Goal: Transaction & Acquisition: Purchase product/service

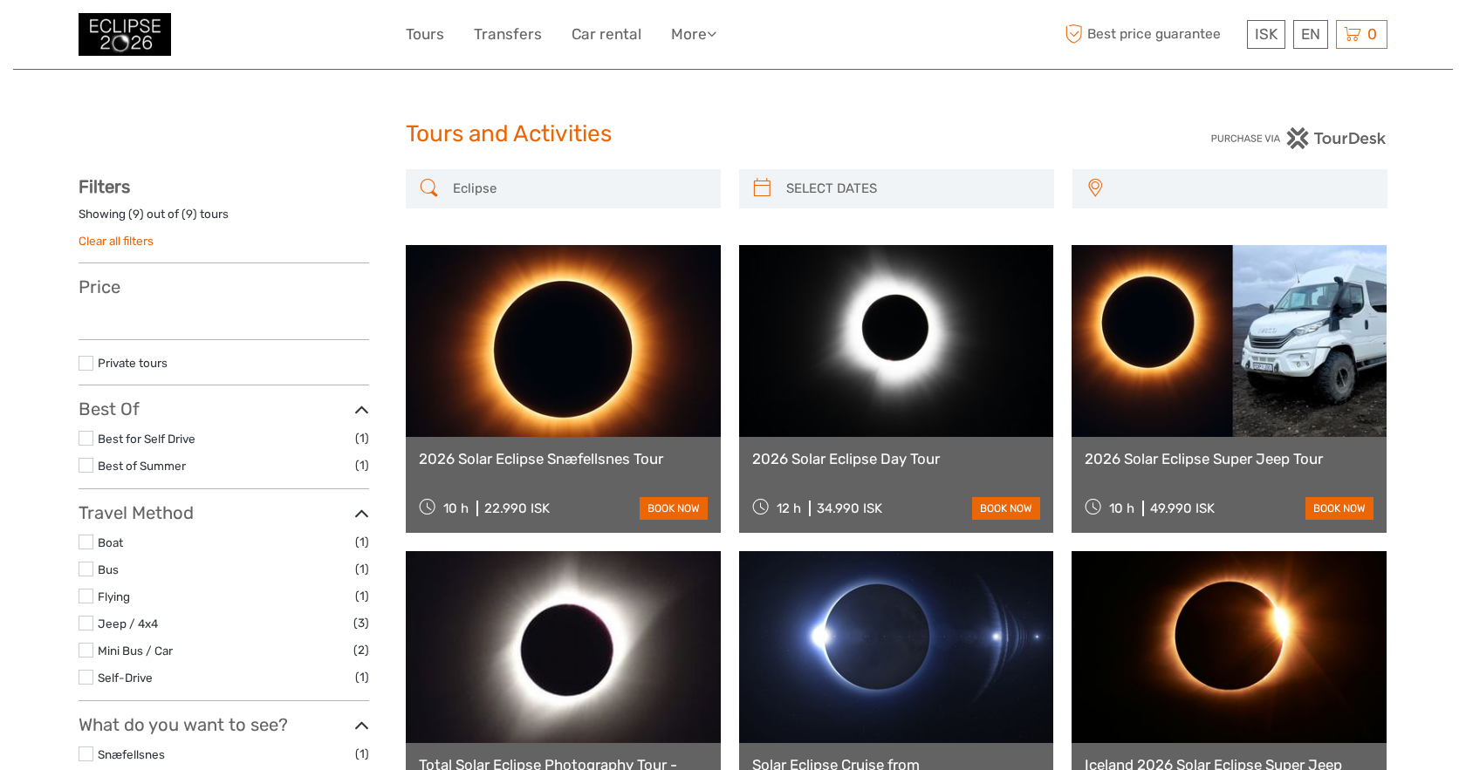
select select
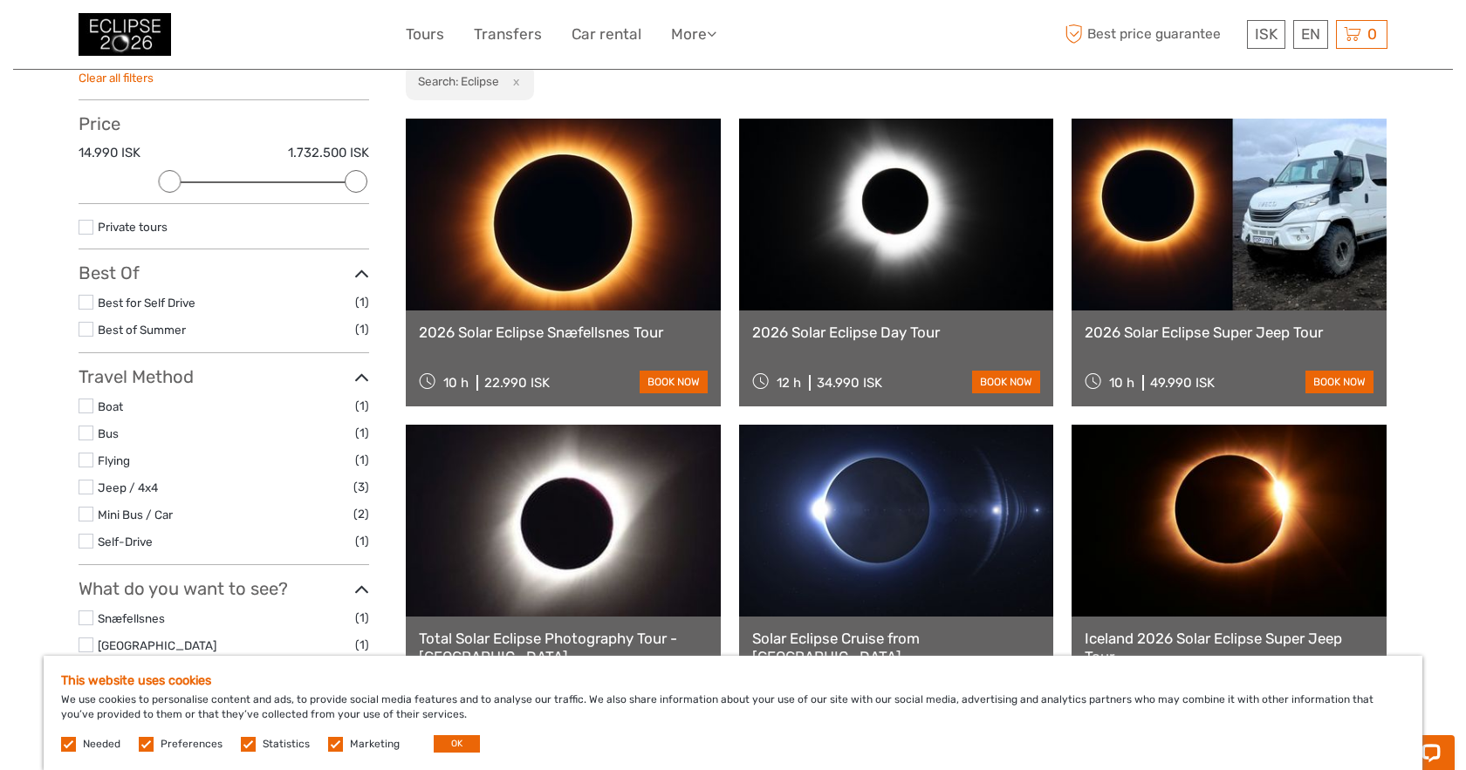
scroll to position [161, 0]
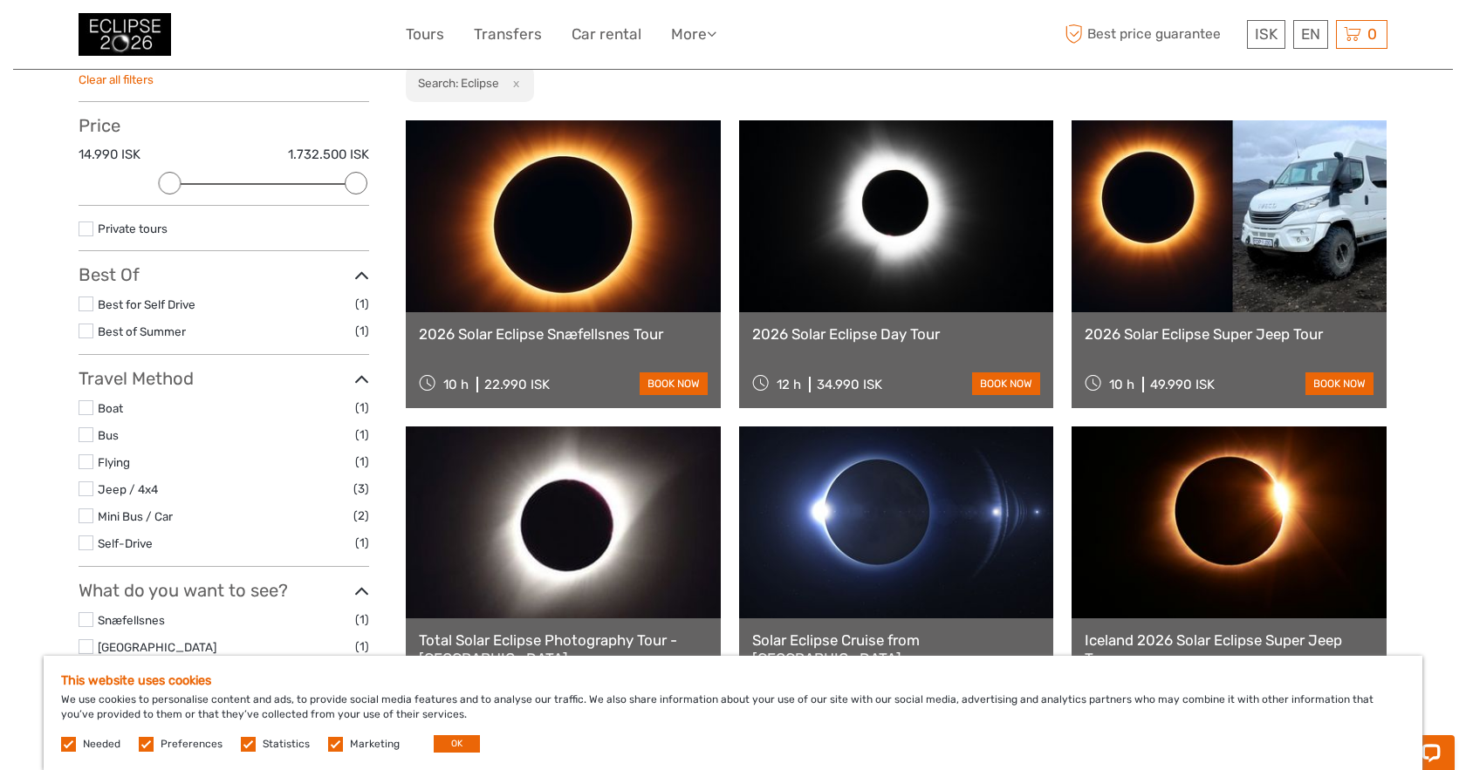
click at [589, 281] on link at bounding box center [563, 216] width 315 height 192
click at [906, 222] on link at bounding box center [896, 216] width 315 height 192
click at [1214, 260] on link at bounding box center [1228, 216] width 315 height 192
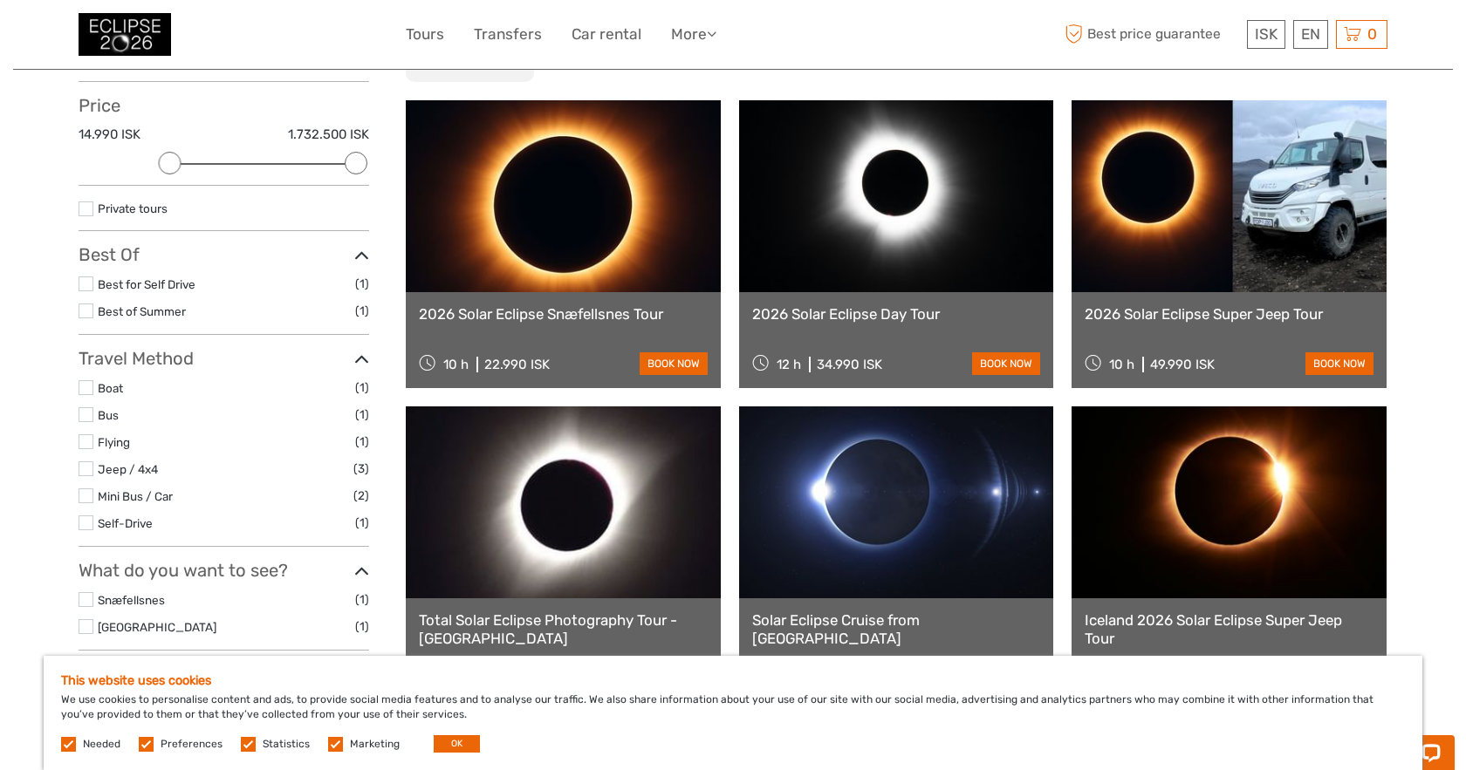
scroll to position [177, 0]
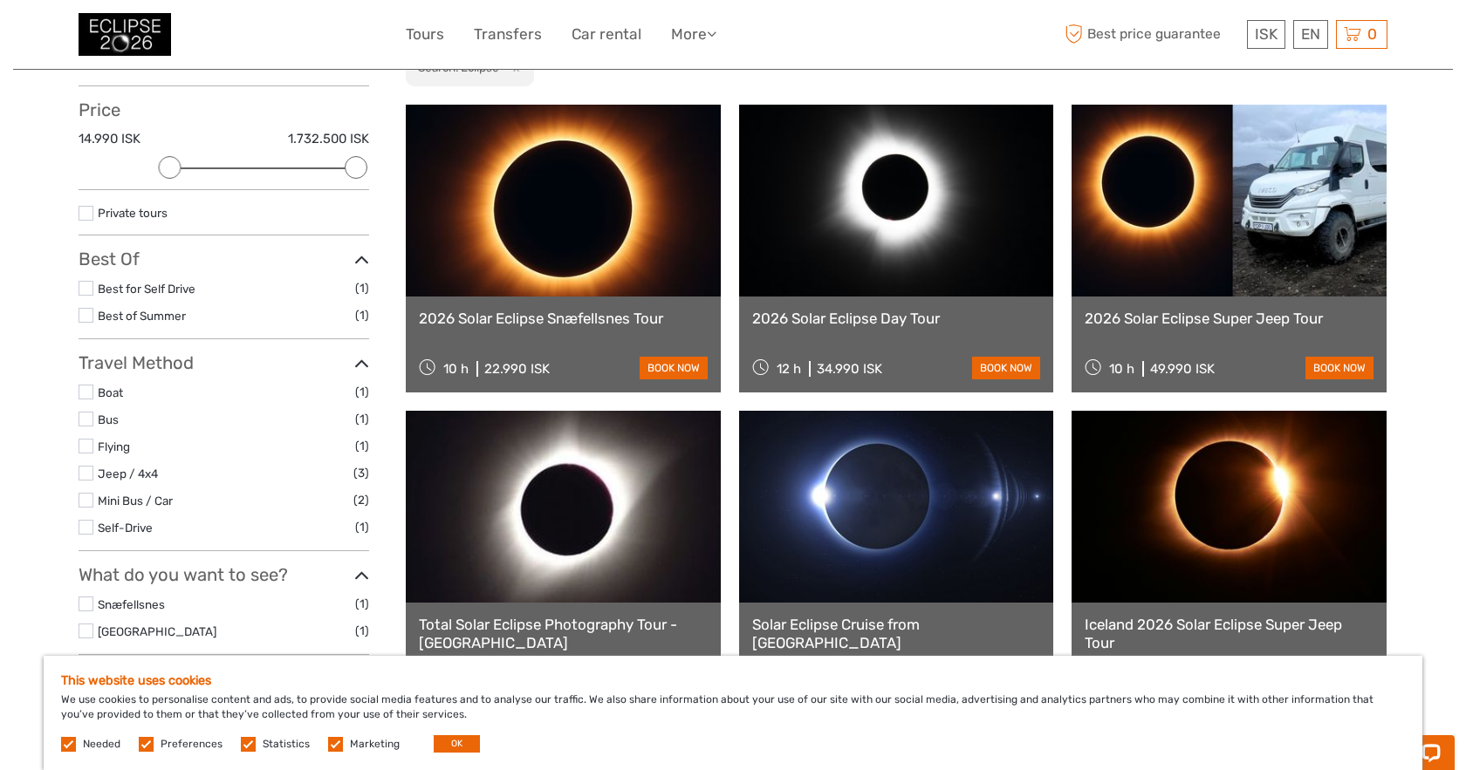
click at [645, 290] on link at bounding box center [563, 201] width 315 height 192
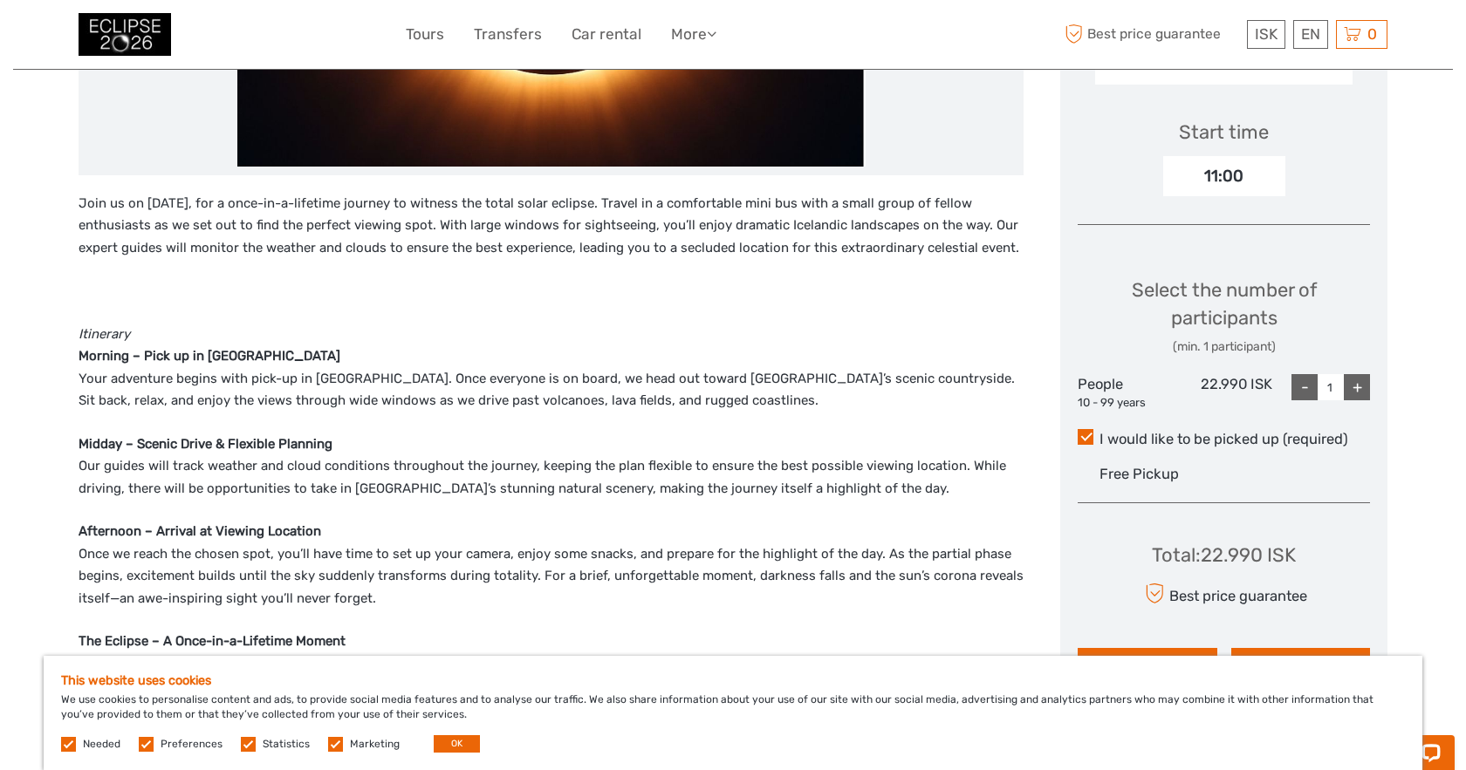
scroll to position [560, 0]
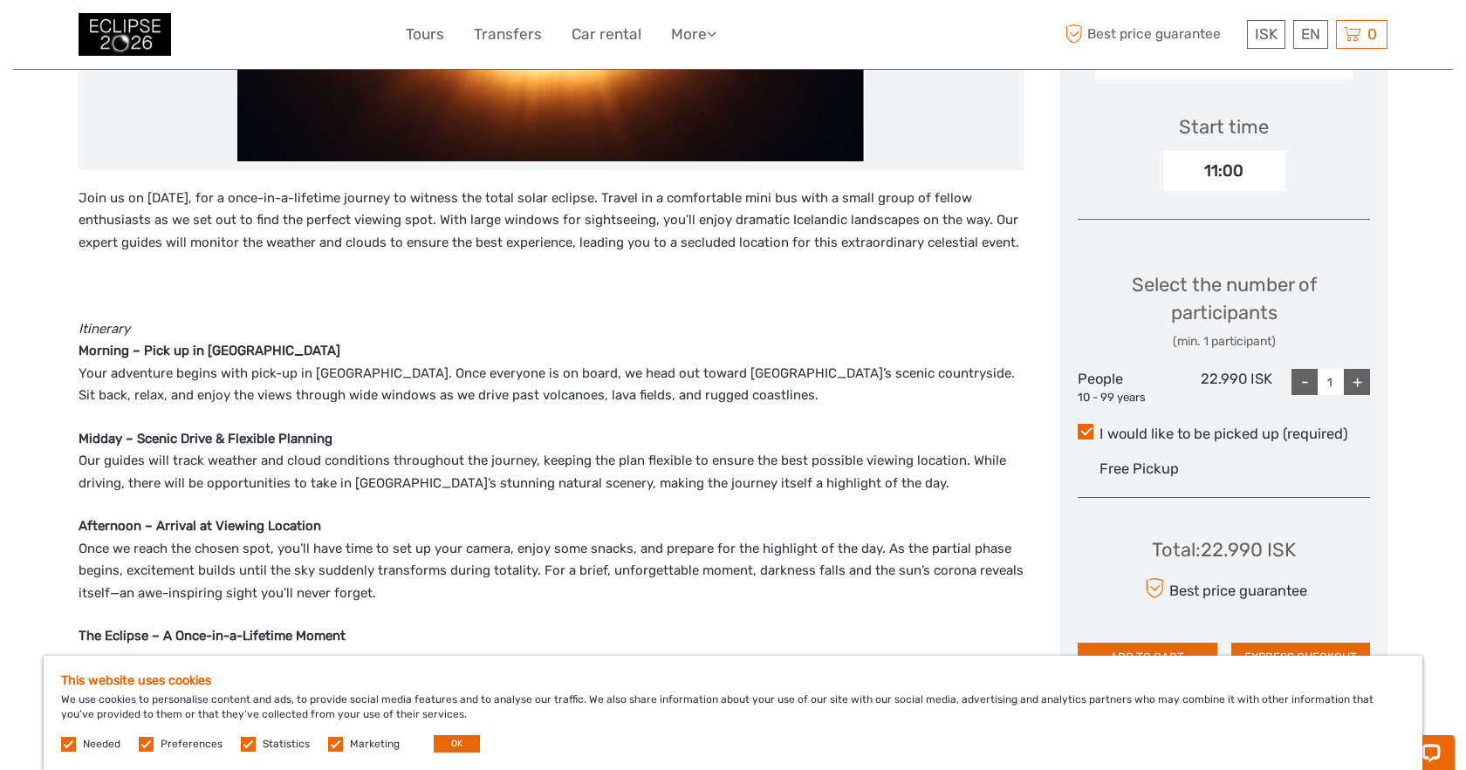
click at [1356, 385] on div "+" at bounding box center [1356, 382] width 26 height 26
type input "2"
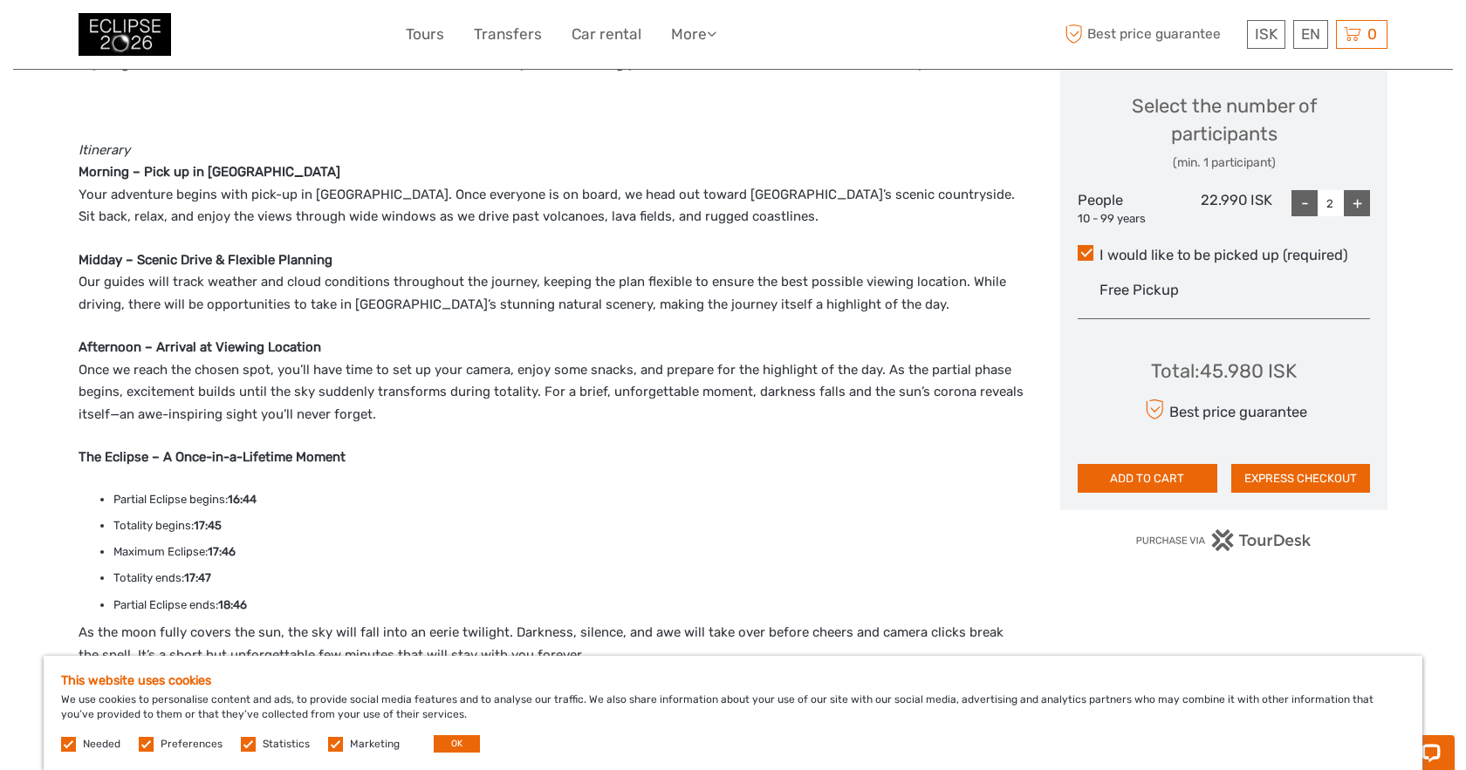
scroll to position [703, 0]
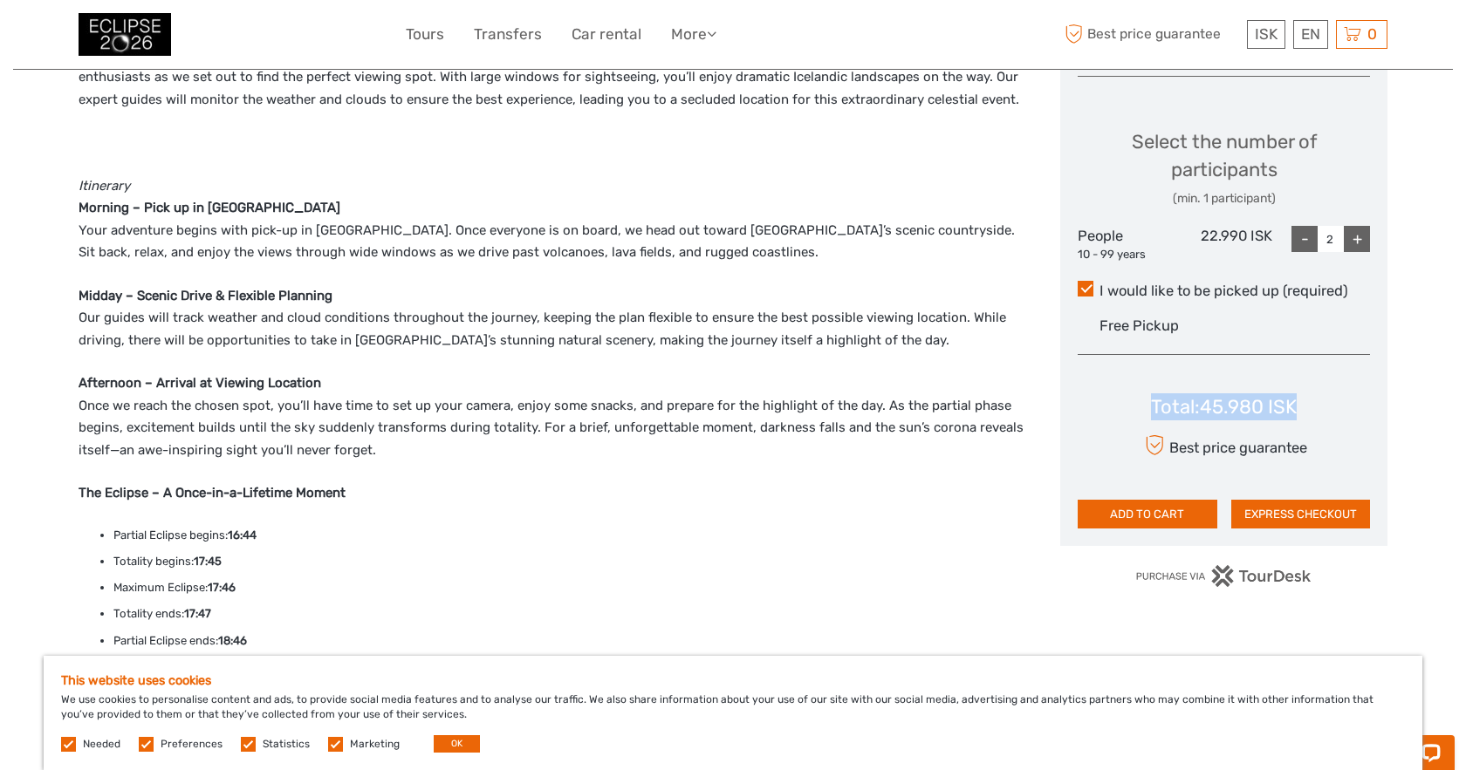
drag, startPoint x: 1312, startPoint y: 393, endPoint x: 1151, endPoint y: 384, distance: 161.6
click at [1151, 384] on div "Total : 45.980 ISK Best price guarantee ADD TO CART EXPRESS CHECKOUT" at bounding box center [1223, 449] width 292 height 160
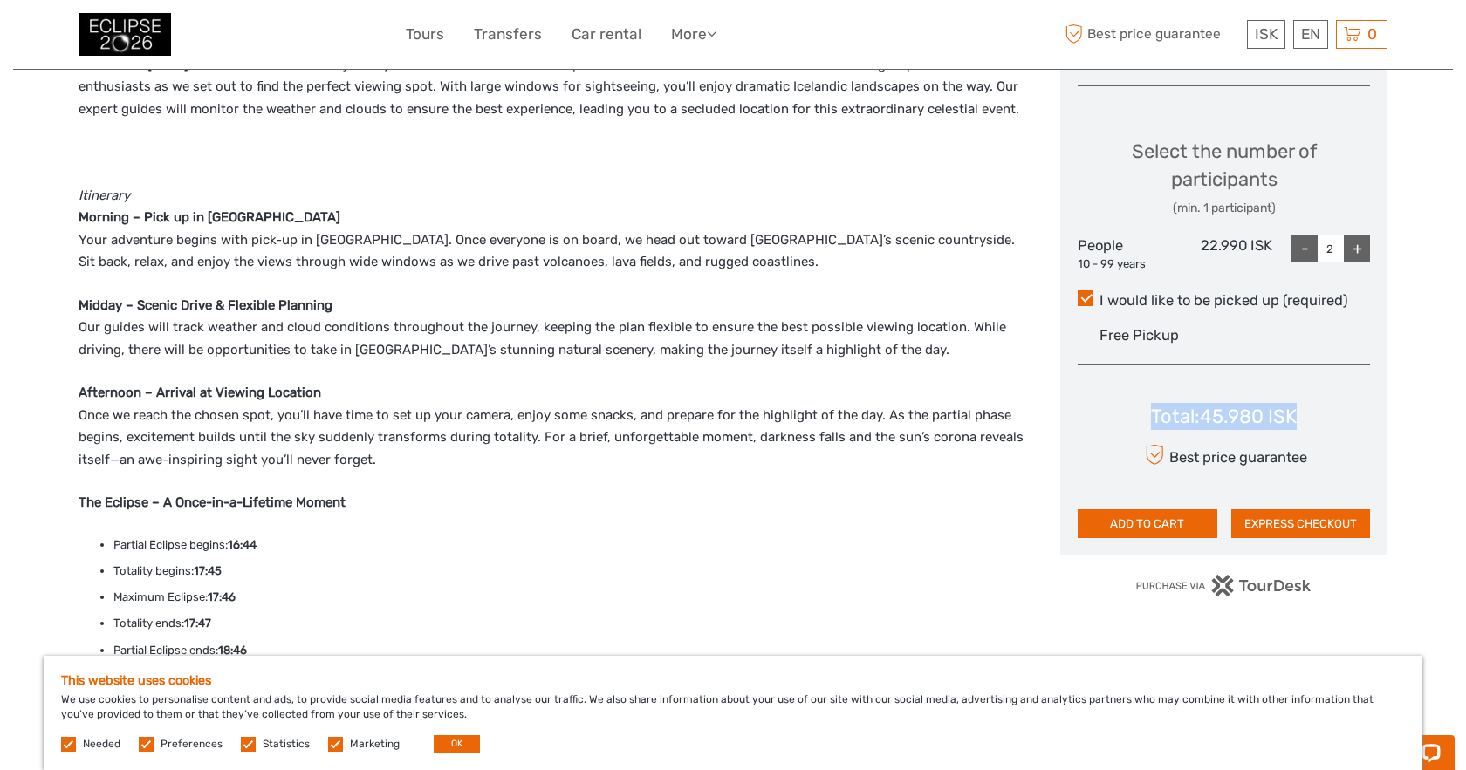
scroll to position [686, 0]
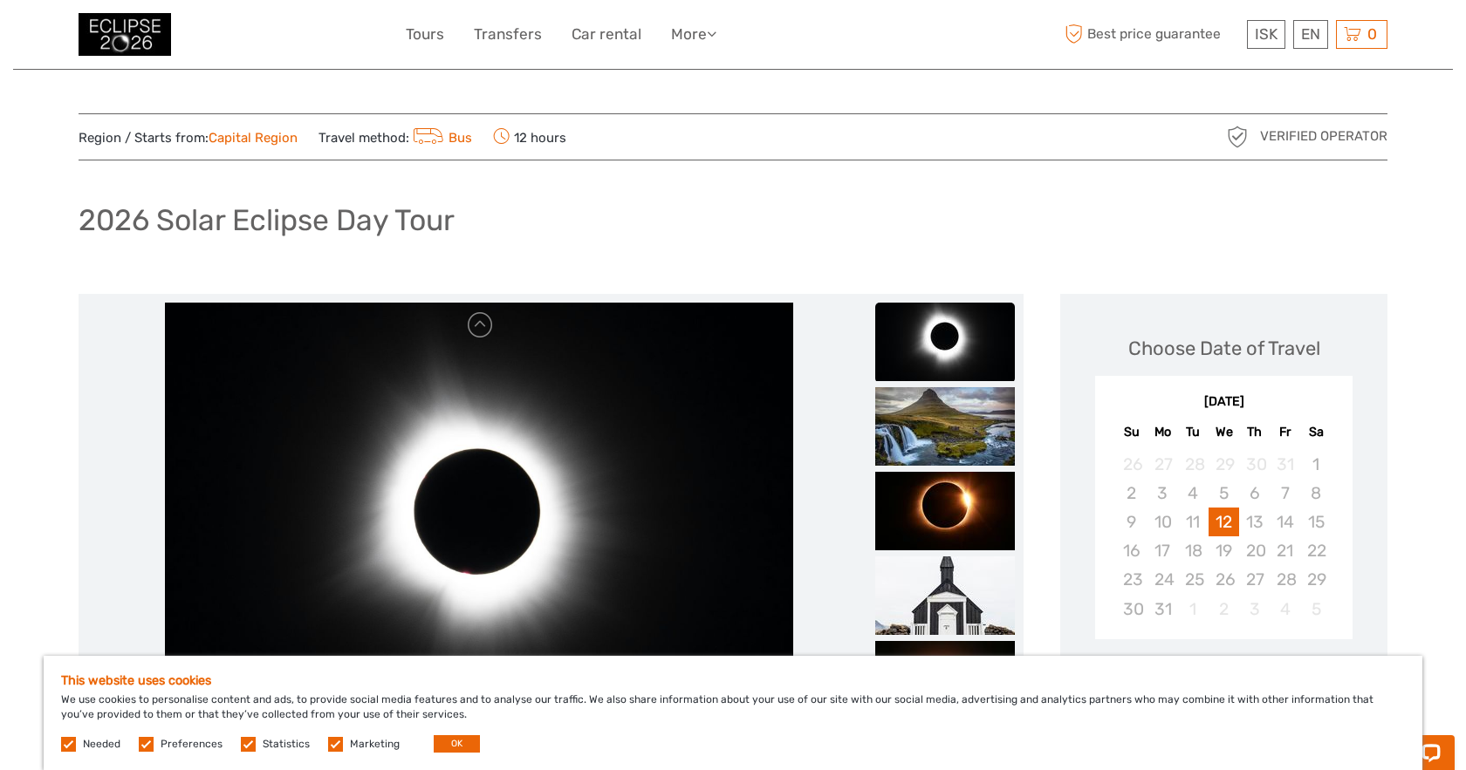
click at [331, 748] on label at bounding box center [335, 744] width 15 height 15
click at [0, 0] on input "checkbox" at bounding box center [0, 0] width 0 height 0
click at [448, 746] on button "OK" at bounding box center [457, 743] width 46 height 17
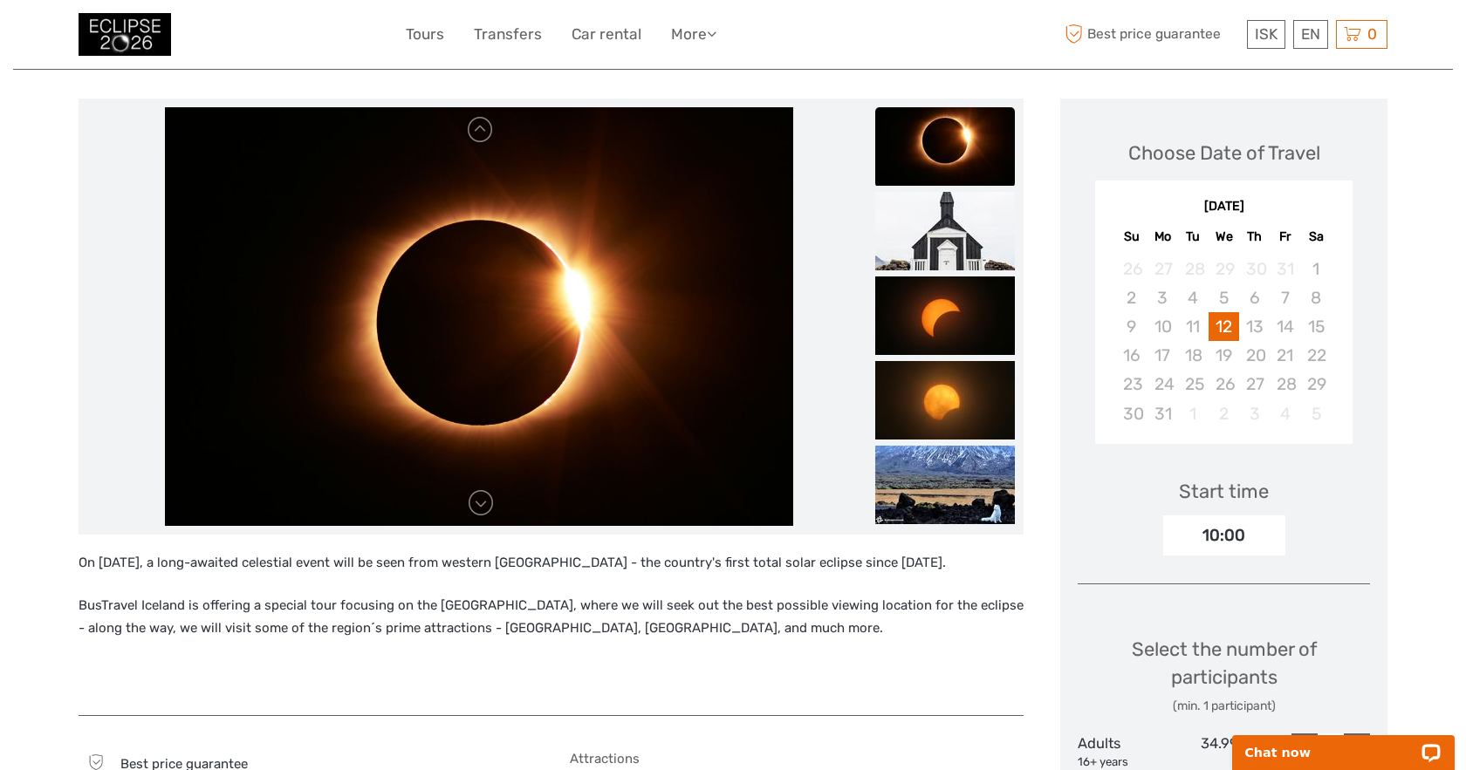
scroll to position [185, 0]
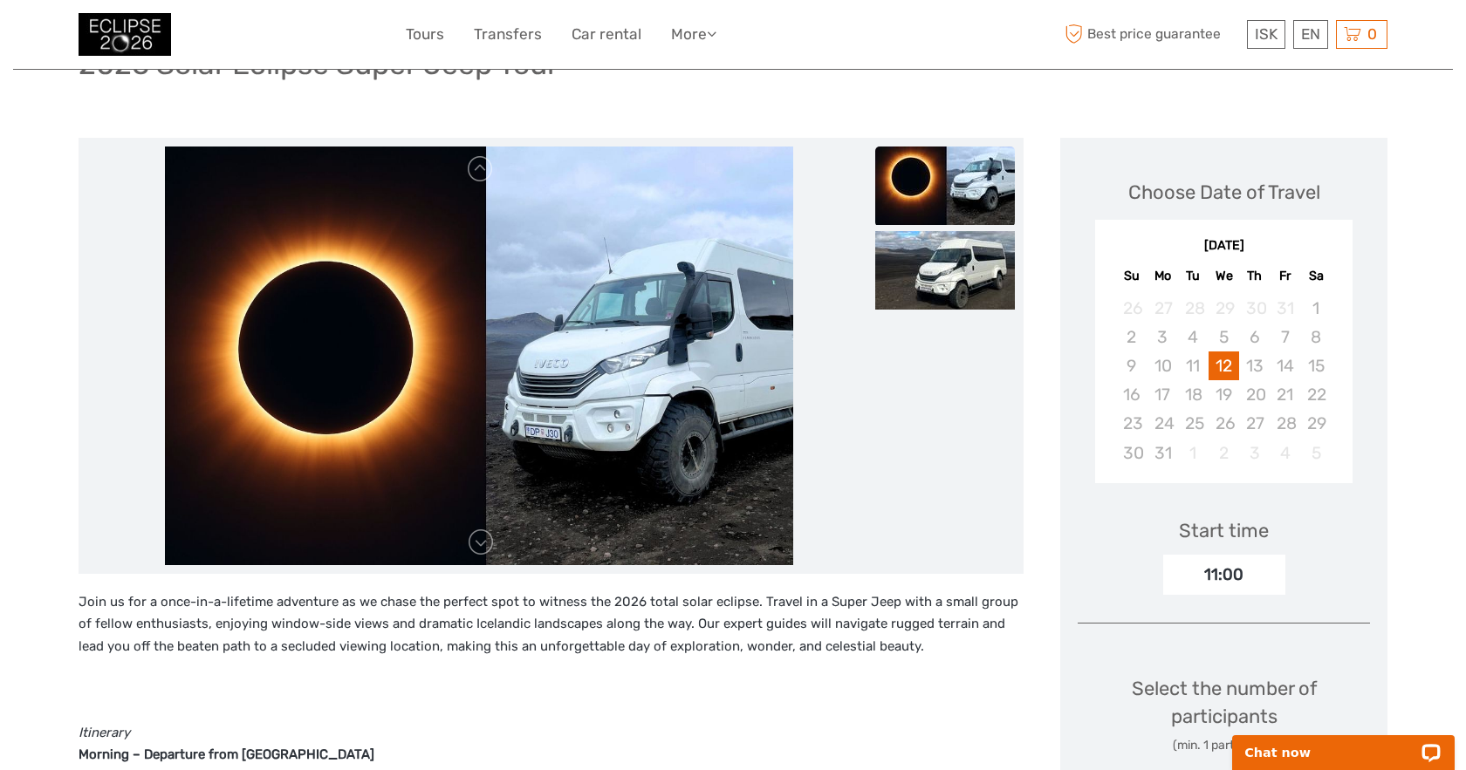
scroll to position [154, 0]
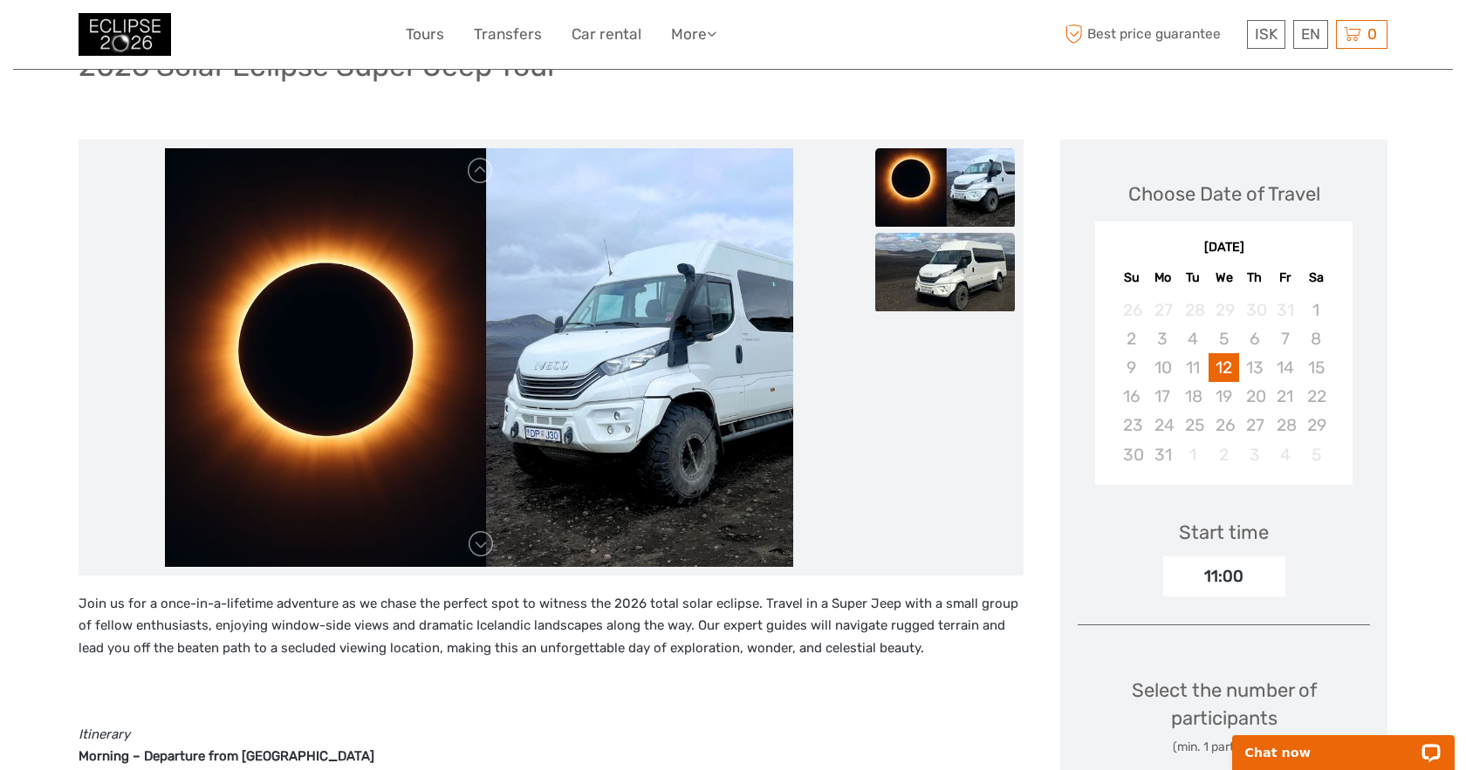
click at [939, 280] on img at bounding box center [945, 272] width 140 height 79
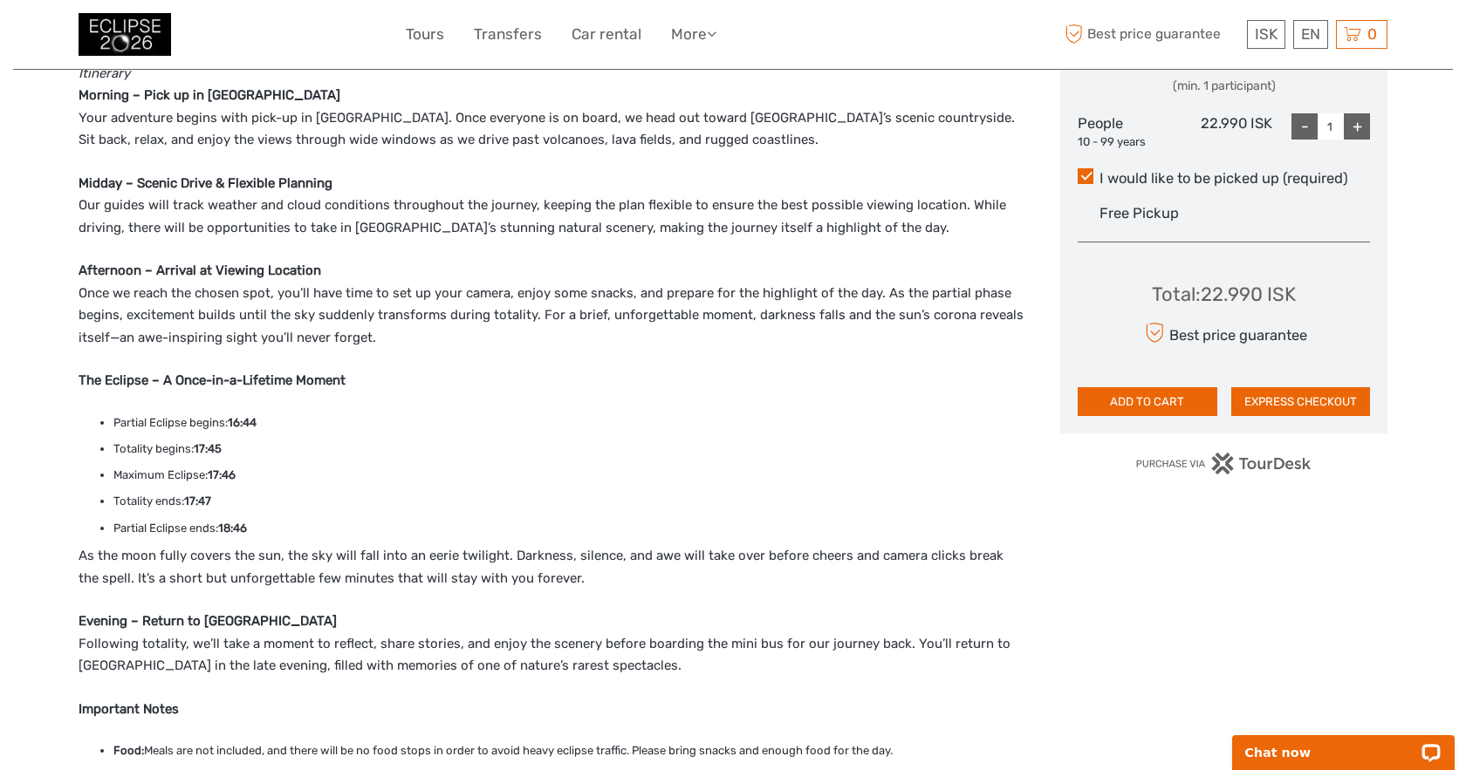
scroll to position [817, 0]
